Goal: Check status: Check status

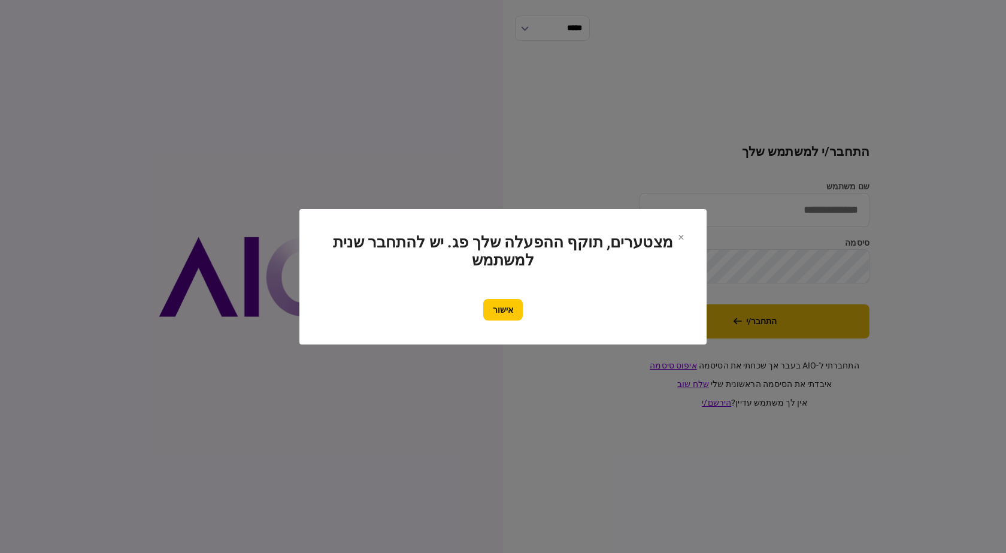
drag, startPoint x: 804, startPoint y: 332, endPoint x: 672, endPoint y: 323, distance: 132.1
click at [804, 332] on div at bounding box center [503, 276] width 1006 height 553
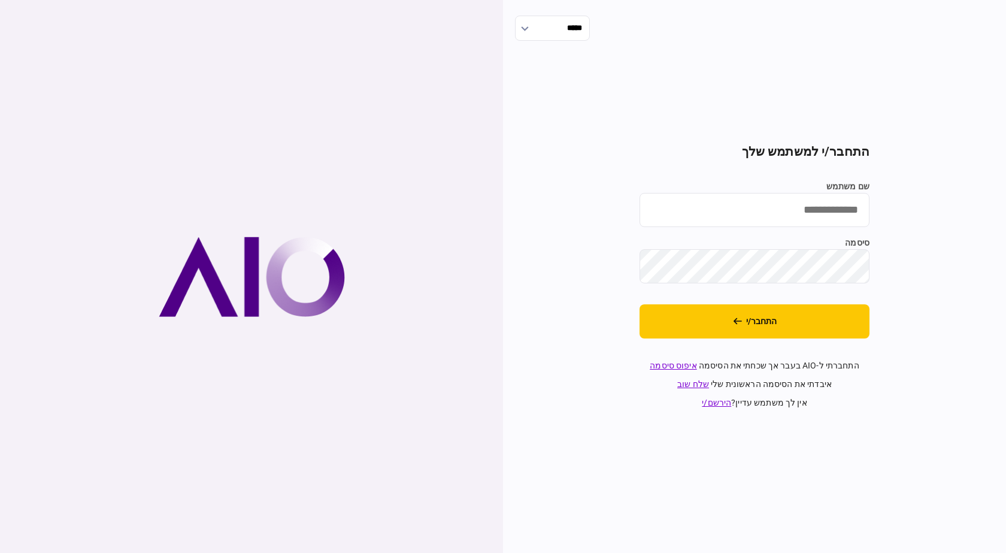
click at [754, 202] on input "שם משתמש" at bounding box center [755, 210] width 230 height 34
drag, startPoint x: 753, startPoint y: 207, endPoint x: 698, endPoint y: 196, distance: 56.0
click at [698, 193] on input "שם משתמש" at bounding box center [755, 210] width 230 height 34
type input "**********"
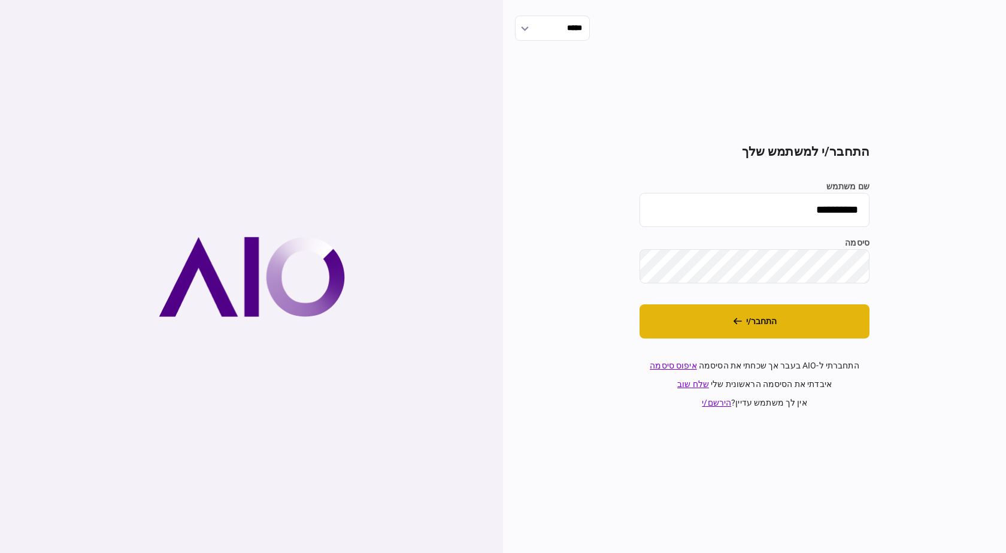
click at [782, 328] on button "התחבר/י" at bounding box center [755, 321] width 230 height 34
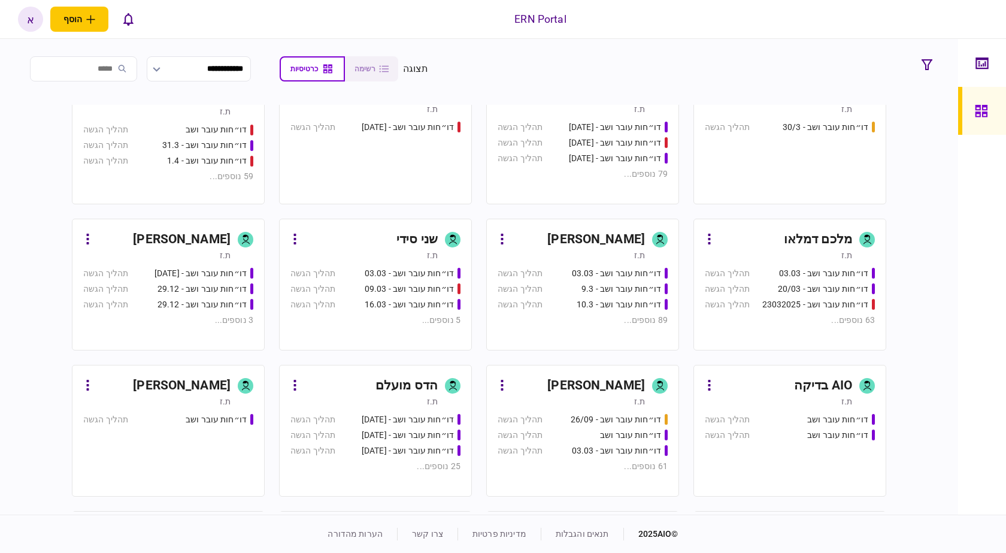
scroll to position [479, 0]
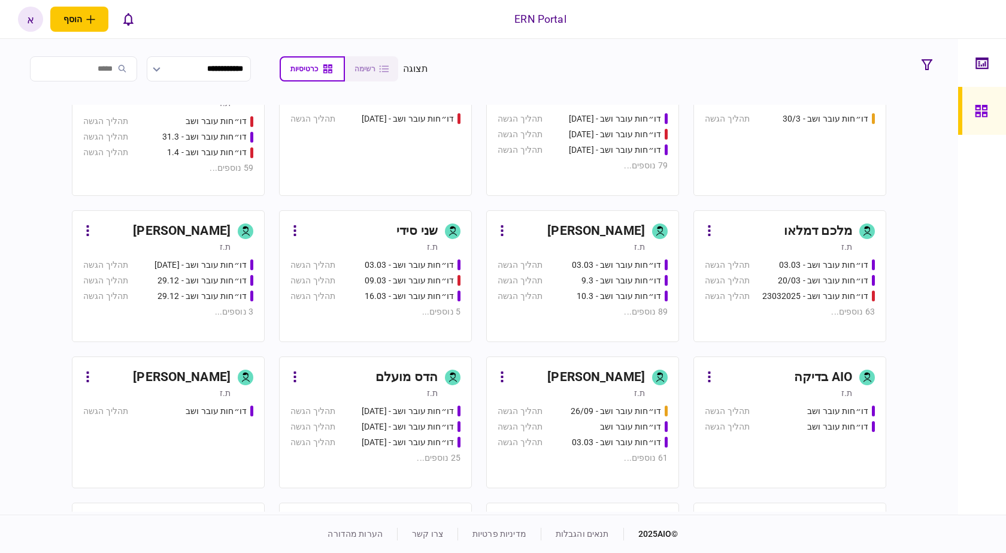
click at [607, 225] on div "[PERSON_NAME]" at bounding box center [596, 231] width 98 height 19
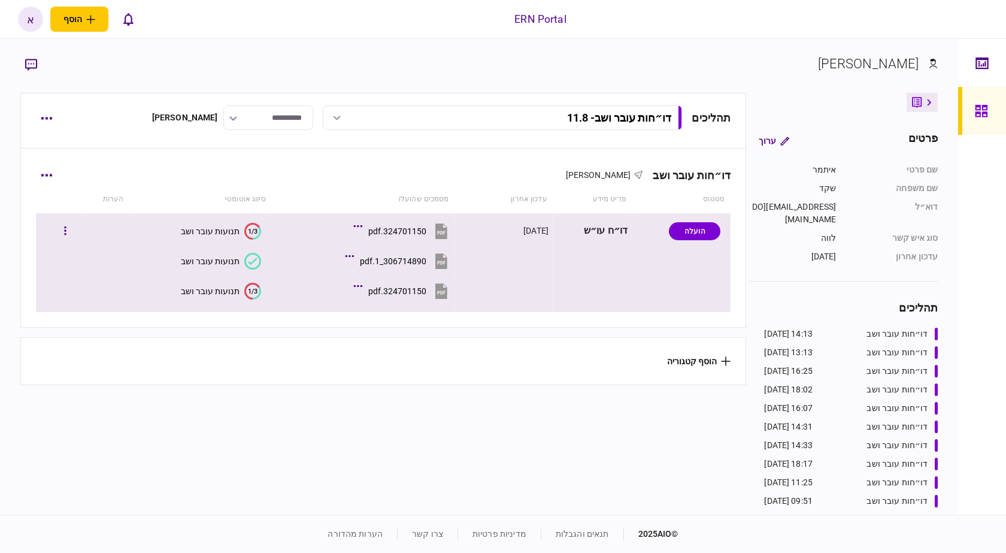
click at [233, 301] on section "1/3 תנועות עובר ושב" at bounding box center [197, 290] width 127 height 27
click at [235, 280] on section "1/3 תנועות עובר ושב" at bounding box center [197, 290] width 127 height 27
click at [236, 290] on div "תנועות עובר ושב" at bounding box center [210, 291] width 59 height 10
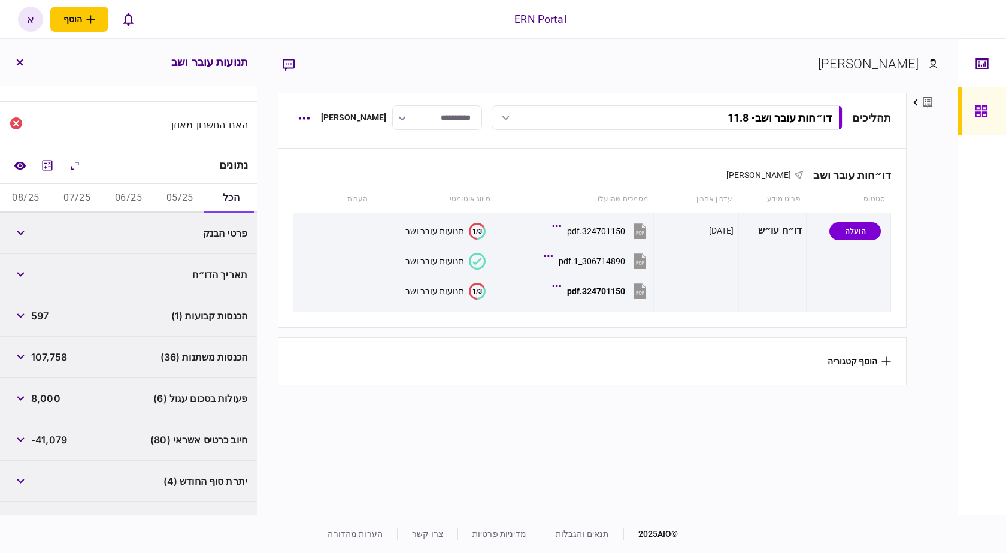
scroll to position [187, 0]
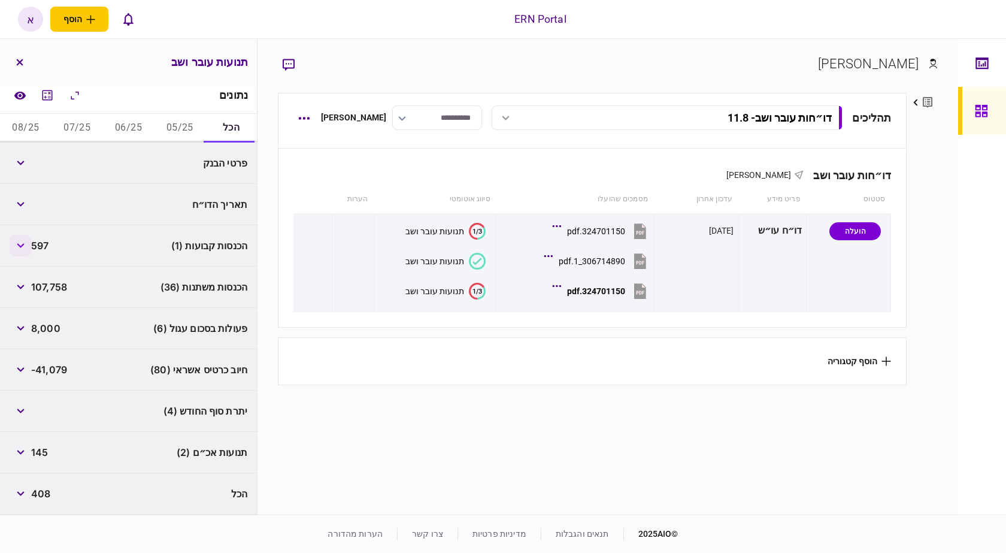
click at [26, 249] on button "button" at bounding box center [21, 246] width 22 height 22
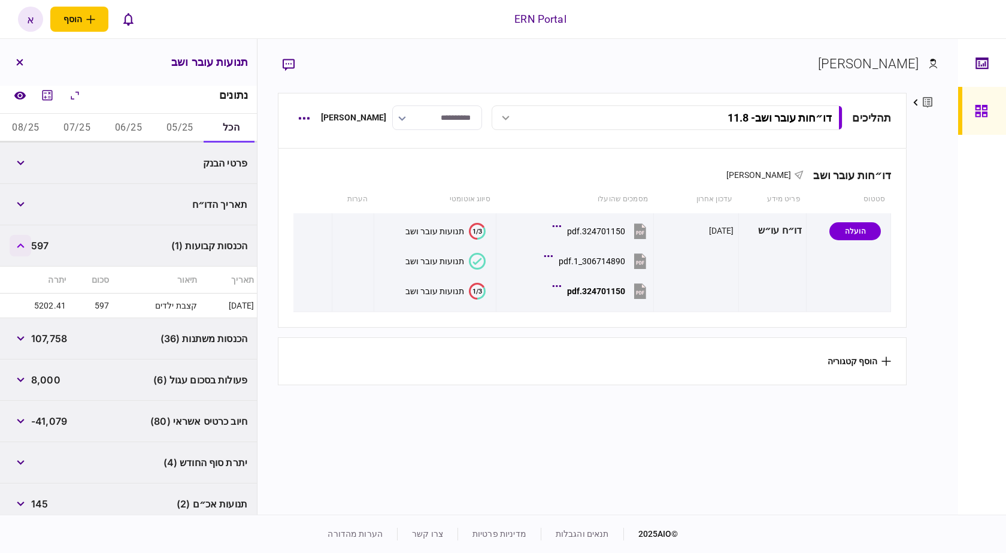
click at [26, 249] on button "button" at bounding box center [21, 246] width 22 height 22
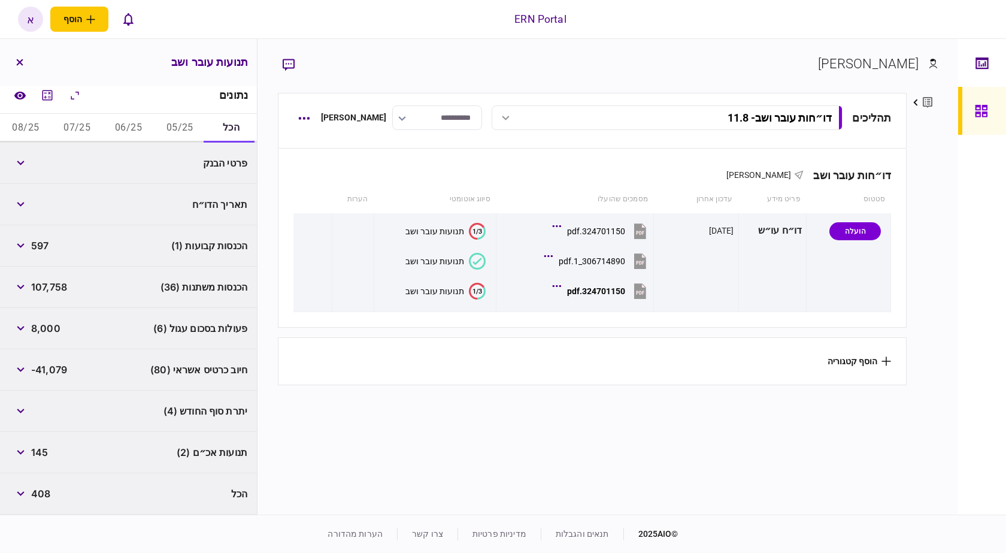
click at [47, 243] on span "597" at bounding box center [39, 245] width 17 height 14
click at [25, 284] on icon "button" at bounding box center [21, 286] width 8 height 5
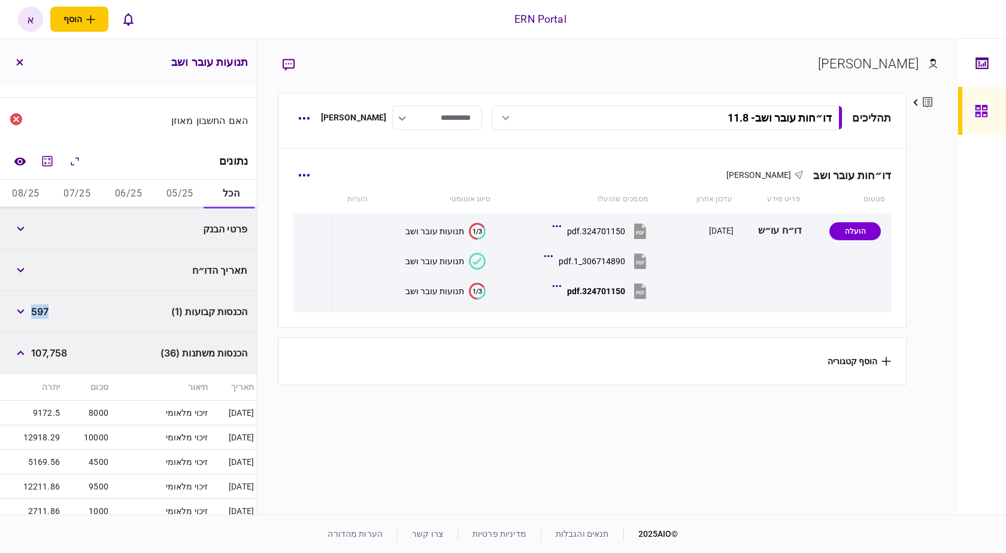
scroll to position [68, 0]
